Goal: Check status: Check status

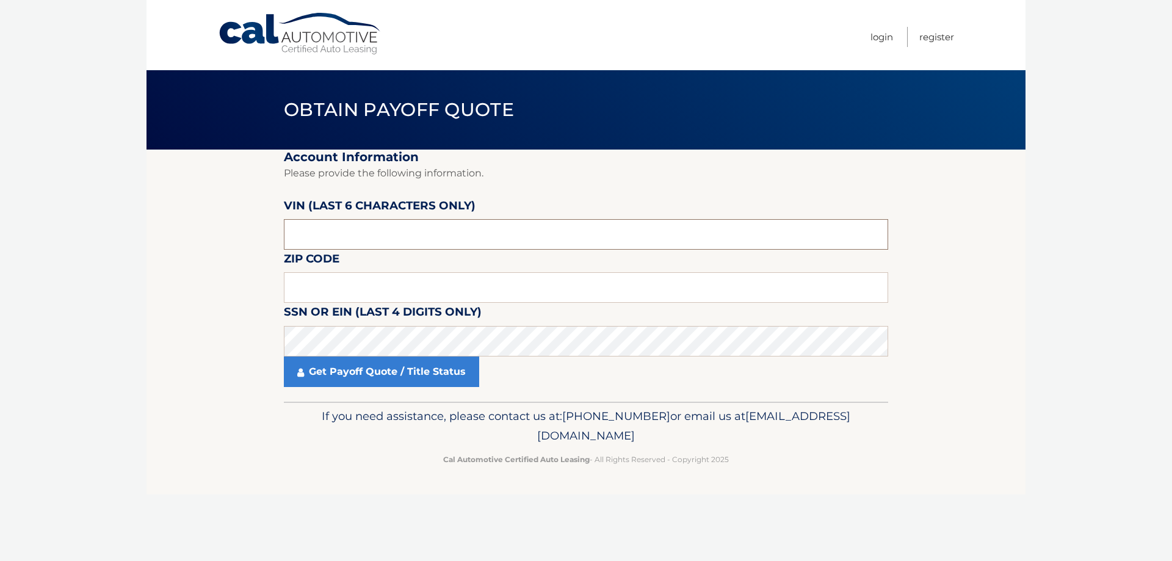
click at [324, 227] on input "text" at bounding box center [586, 234] width 604 height 31
type input "593074"
click at [352, 288] on input "text" at bounding box center [586, 287] width 604 height 31
type input "11704"
click at [443, 380] on link "Get Payoff Quote / Title Status" at bounding box center [381, 372] width 195 height 31
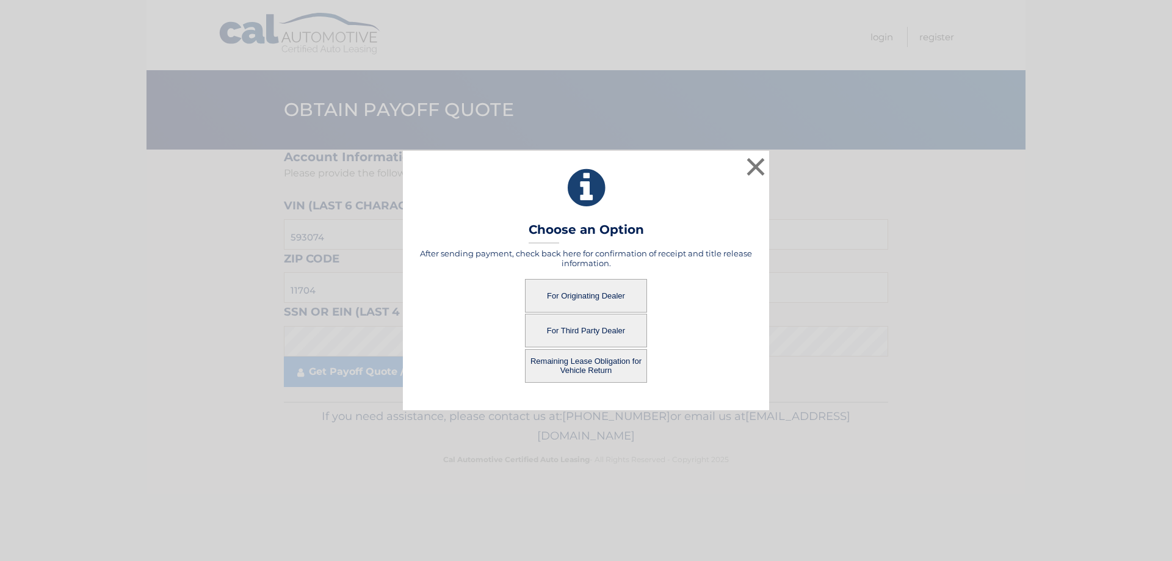
click at [580, 297] on button "For Originating Dealer" at bounding box center [586, 296] width 122 height 34
click at [601, 298] on button "For Originating Dealer" at bounding box center [586, 296] width 122 height 34
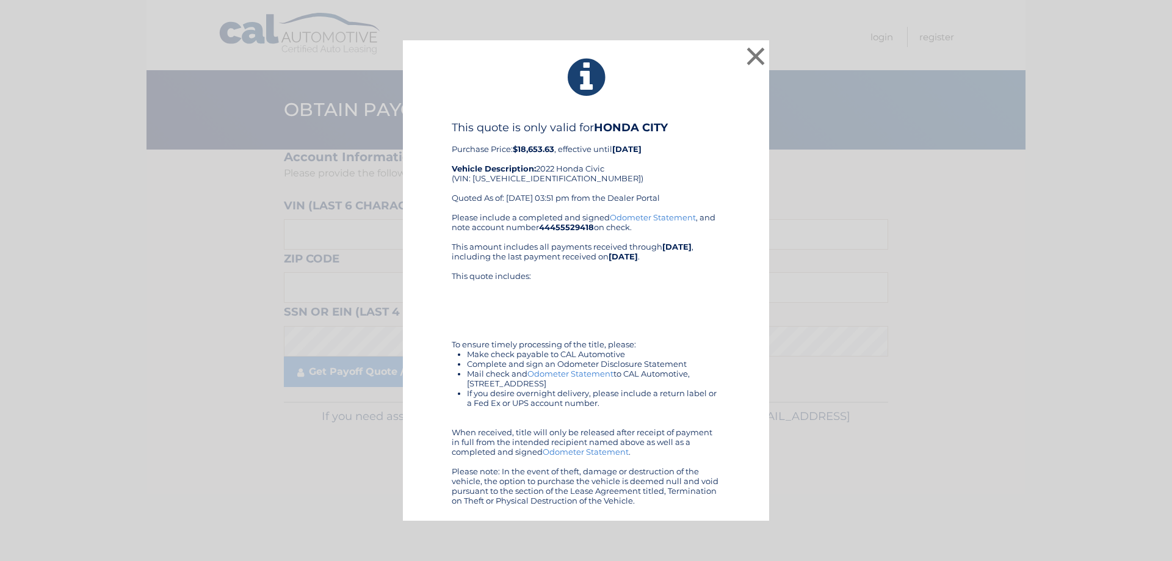
drag, startPoint x: 462, startPoint y: 142, endPoint x: 673, endPoint y: 498, distance: 414.5
click at [675, 506] on div "× This quote is only valid for HONDA CITY Purchase Price: $18,653.63 , effectiv…" at bounding box center [586, 280] width 366 height 481
click at [655, 310] on div "Please include a completed and signed Odometer Statement , and note account num…" at bounding box center [586, 358] width 269 height 293
click at [660, 228] on div "Please include a completed and signed Odometer Statement , and note account num…" at bounding box center [586, 358] width 269 height 293
click at [627, 219] on link "Odometer Statement" at bounding box center [653, 217] width 86 height 10
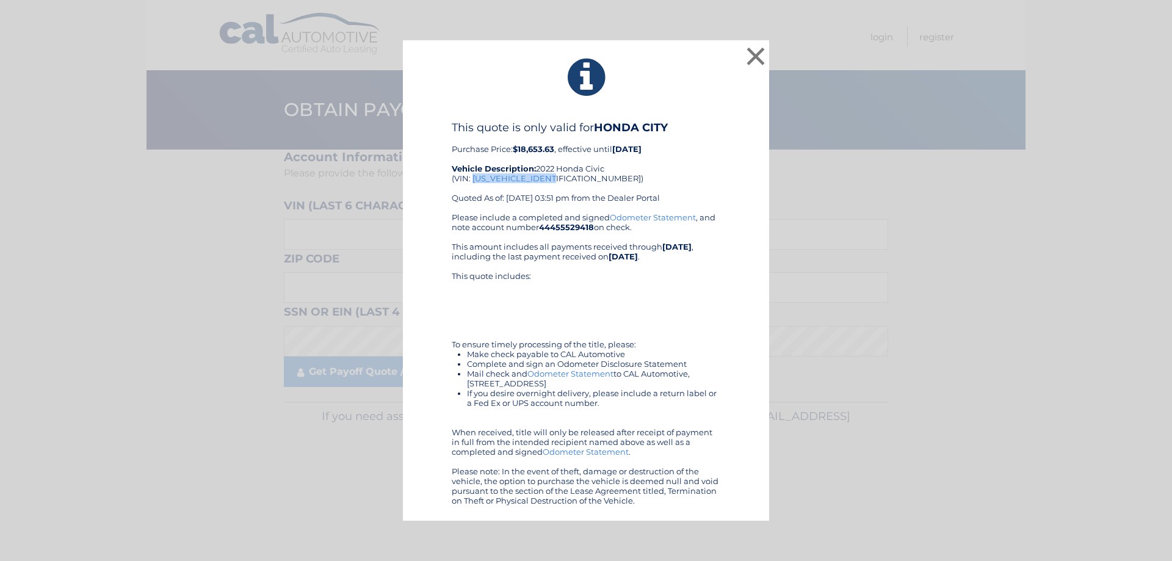
drag, startPoint x: 473, startPoint y: 178, endPoint x: 557, endPoint y: 182, distance: 84.3
click at [557, 182] on div "This quote is only valid for HONDA CITY Purchase Price: $18,653.63 , effective …" at bounding box center [586, 167] width 269 height 92
copy div "[US_VEHICLE_IDENTIFICATION_NUMBER]"
